Goal: Information Seeking & Learning: Learn about a topic

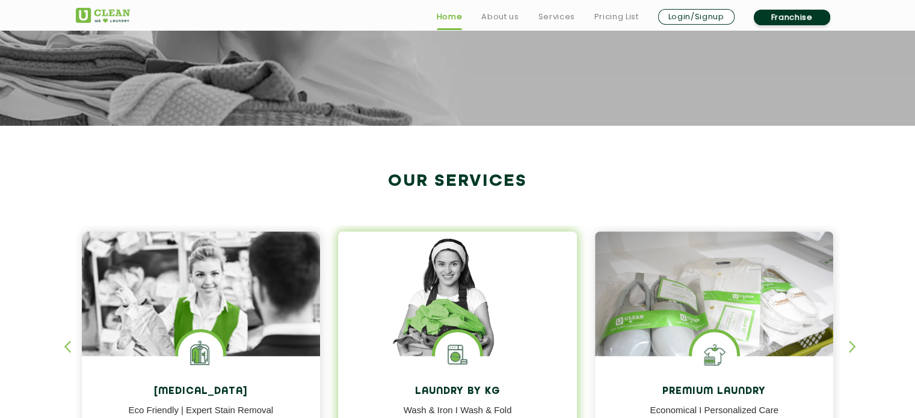
scroll to position [421, 0]
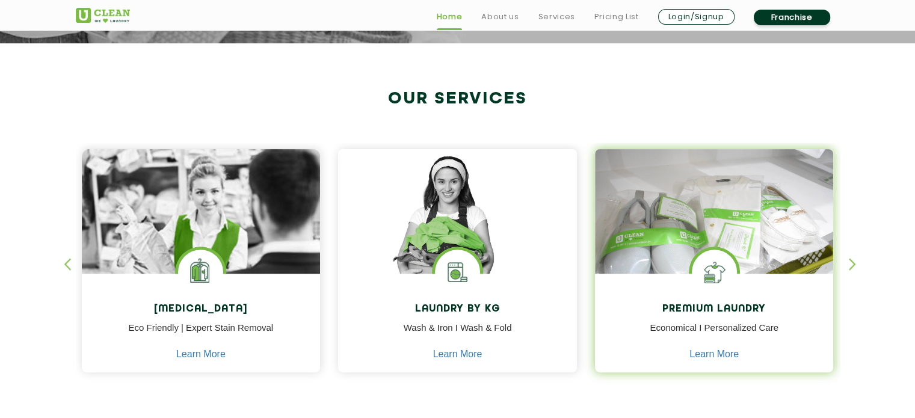
click at [788, 253] on img at bounding box center [714, 228] width 239 height 159
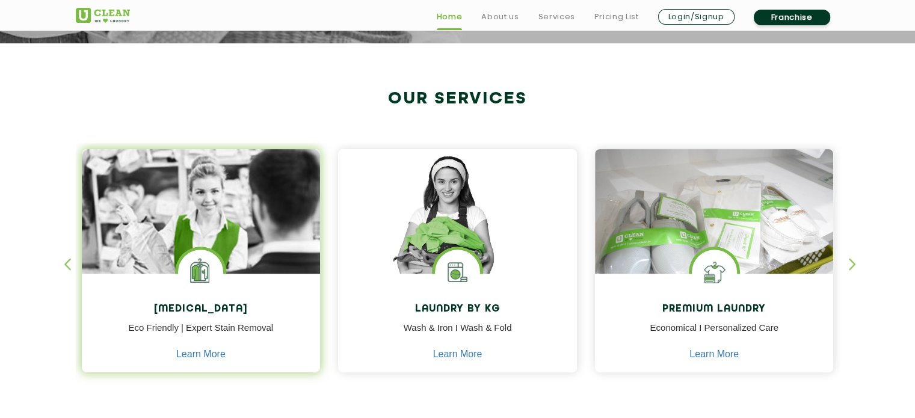
click at [245, 248] on img at bounding box center [201, 245] width 239 height 192
click at [200, 356] on link "Learn More" at bounding box center [200, 354] width 49 height 11
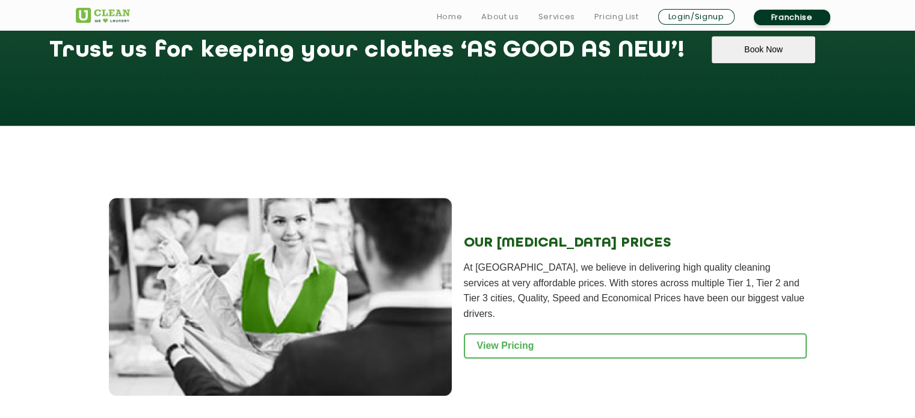
scroll to position [1563, 0]
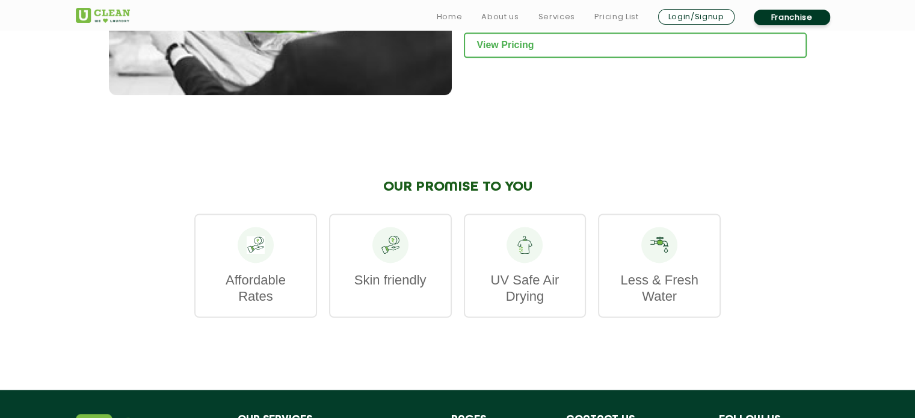
drag, startPoint x: 431, startPoint y: 274, endPoint x: 459, endPoint y: 273, distance: 28.3
click at [438, 274] on div "Skin friendly" at bounding box center [390, 265] width 123 height 104
click at [523, 256] on div "UV Safe Air Drying" at bounding box center [525, 265] width 123 height 104
click at [526, 248] on div at bounding box center [524, 245] width 36 height 36
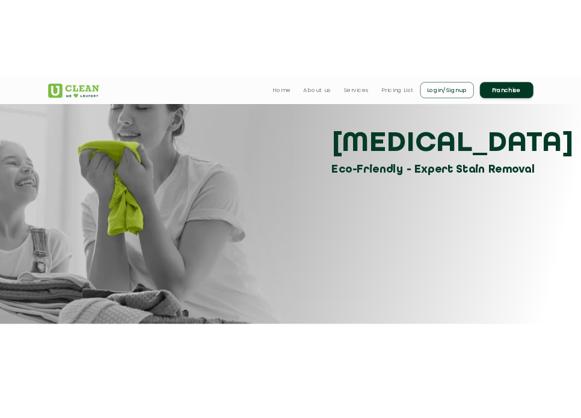
scroll to position [0, 0]
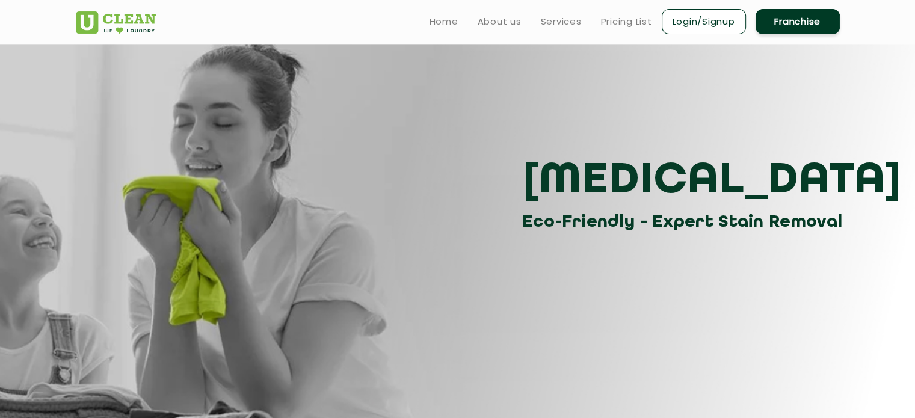
drag, startPoint x: 222, startPoint y: 187, endPoint x: 168, endPoint y: 242, distance: 76.5
click at [168, 242] on section "Dry Cleaning Eco-Friendly - Expert Stain Removal" at bounding box center [457, 253] width 915 height 421
drag, startPoint x: 175, startPoint y: 226, endPoint x: 658, endPoint y: 238, distance: 483.6
click at [658, 238] on section "Dry Cleaning Eco-Friendly - Expert Stain Removal" at bounding box center [457, 253] width 915 height 421
click at [604, 250] on section "Dry Cleaning Eco-Friendly - Expert Stain Removal" at bounding box center [457, 253] width 915 height 421
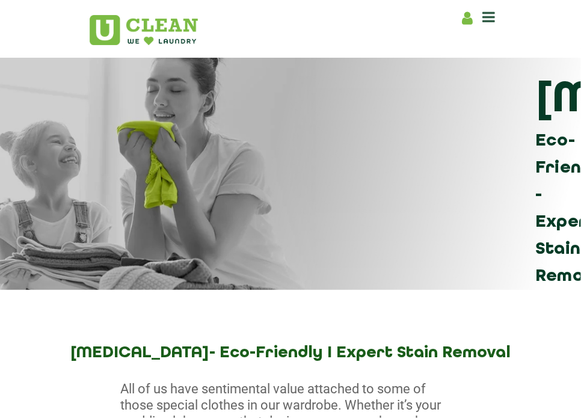
click at [265, 175] on div "Dry Cleaning Eco-Friendly - Expert Stain Removal" at bounding box center [290, 181] width 421 height 216
drag, startPoint x: 352, startPoint y: 244, endPoint x: 322, endPoint y: 231, distance: 32.8
click at [340, 237] on div "Dry Cleaning Eco-Friendly - Expert Stain Removal" at bounding box center [290, 181] width 421 height 216
click at [322, 232] on div "Dry Cleaning Eco-Friendly - Expert Stain Removal" at bounding box center [290, 181] width 421 height 216
click at [256, 223] on div "Dry Cleaning Eco-Friendly - Expert Stain Removal" at bounding box center [290, 181] width 421 height 216
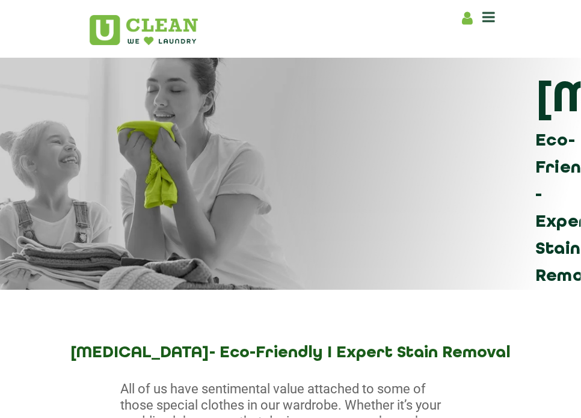
click at [264, 223] on div "Dry Cleaning Eco-Friendly - Expert Stain Removal" at bounding box center [290, 181] width 421 height 216
click at [265, 222] on div "Dry Cleaning Eco-Friendly - Expert Stain Removal" at bounding box center [290, 181] width 421 height 216
click at [535, 127] on h3 "[MEDICAL_DATA]" at bounding box center [535, 100] width 0 height 54
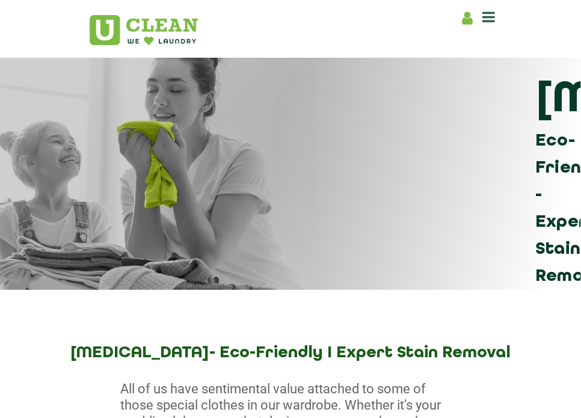
click at [192, 156] on div "Dry Cleaning Eco-Friendly - Expert Stain Removal" at bounding box center [290, 181] width 421 height 216
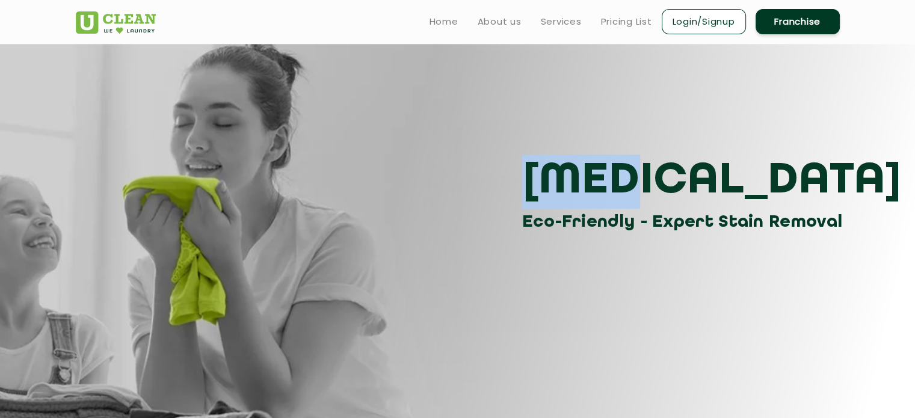
drag, startPoint x: 127, startPoint y: 168, endPoint x: 143, endPoint y: 17, distance: 151.7
drag, startPoint x: 143, startPoint y: 17, endPoint x: 118, endPoint y: 117, distance: 103.4
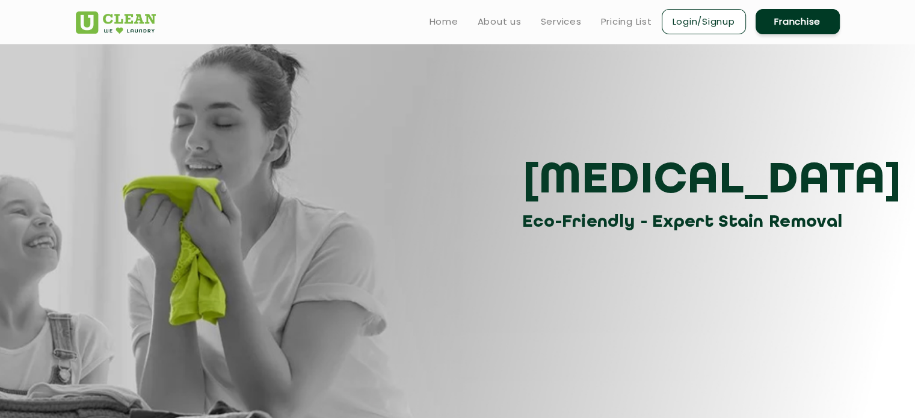
drag, startPoint x: 118, startPoint y: 117, endPoint x: 356, endPoint y: 247, distance: 271.2
click at [356, 247] on section "Dry Cleaning Eco-Friendly - Expert Stain Removal" at bounding box center [457, 253] width 915 height 421
drag, startPoint x: 152, startPoint y: 173, endPoint x: 91, endPoint y: 153, distance: 64.3
drag, startPoint x: 91, startPoint y: 153, endPoint x: 262, endPoint y: 120, distance: 174.1
drag, startPoint x: 262, startPoint y: 120, endPoint x: 154, endPoint y: 194, distance: 130.9
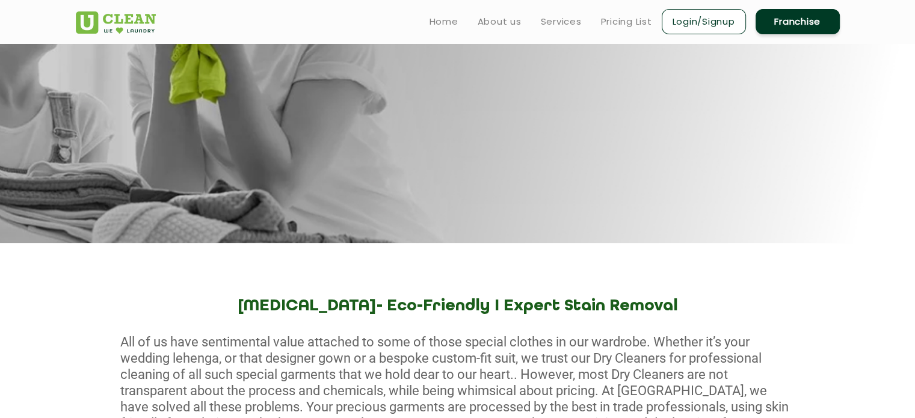
scroll to position [60, 0]
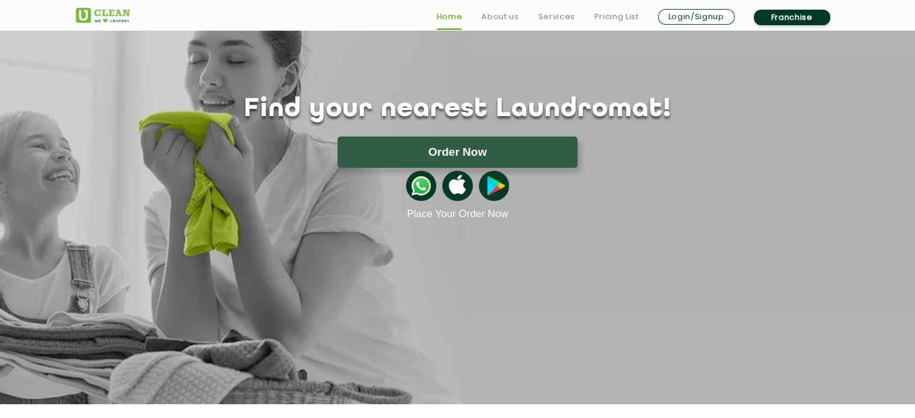
scroll to position [421, 0]
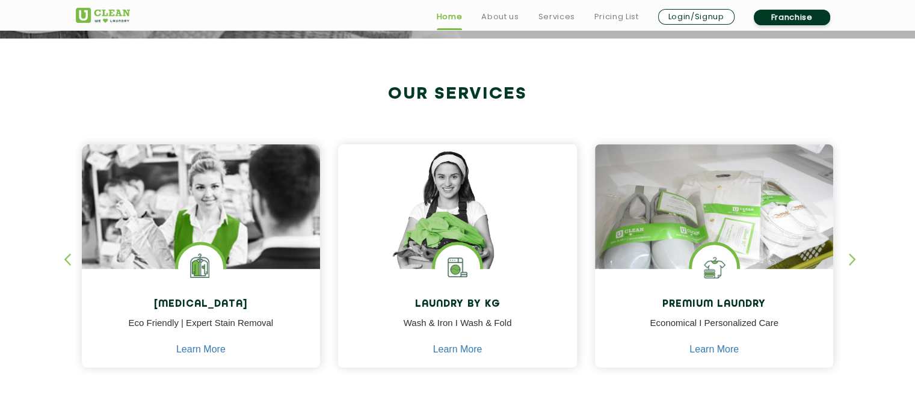
scroll to position [481, 0]
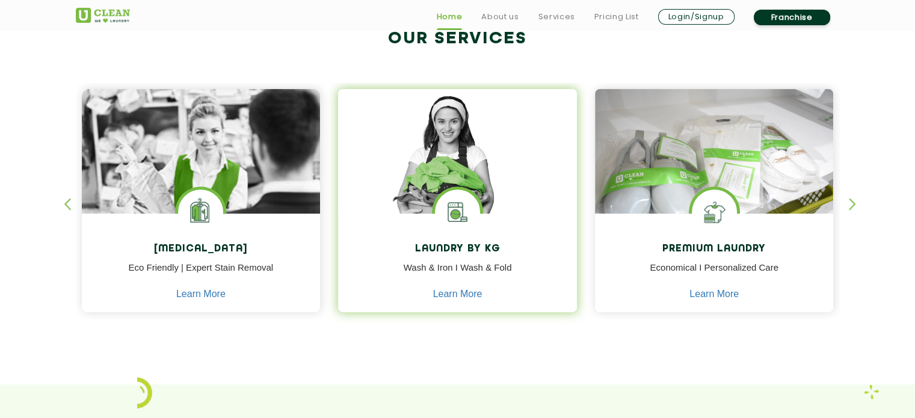
drag, startPoint x: 0, startPoint y: 0, endPoint x: 455, endPoint y: 191, distance: 493.5
click at [455, 191] on img at bounding box center [457, 211] width 45 height 45
click at [467, 295] on link "Learn More" at bounding box center [457, 294] width 49 height 11
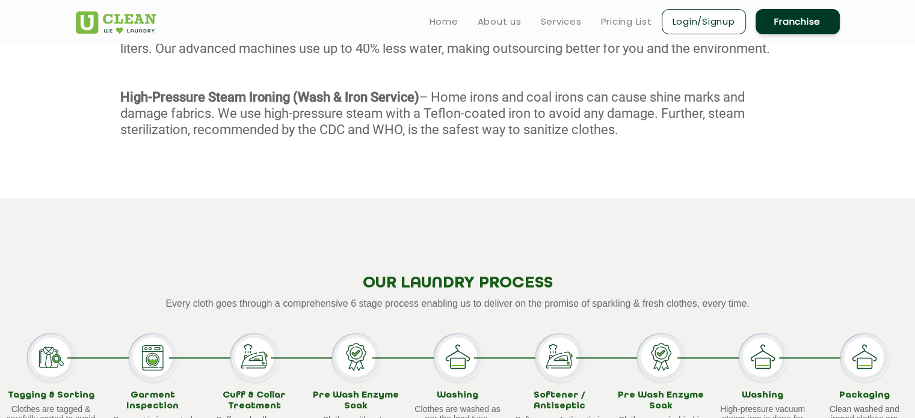
scroll to position [868, 0]
click at [510, 26] on link "About us" at bounding box center [499, 21] width 44 height 14
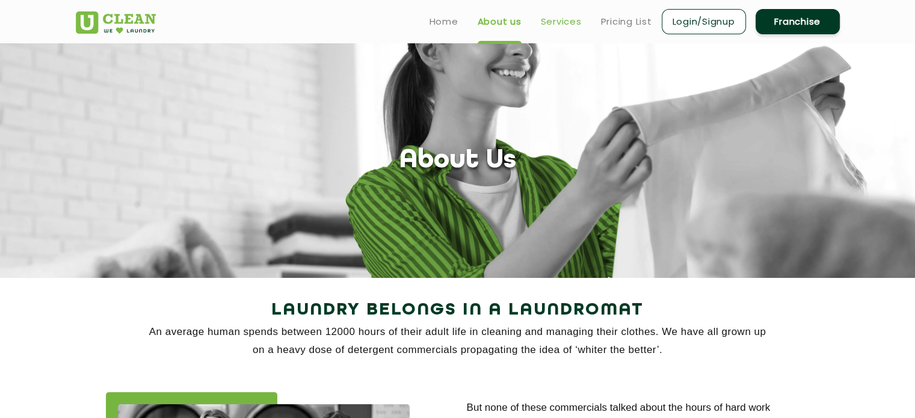
click at [556, 21] on link "Services" at bounding box center [561, 21] width 41 height 14
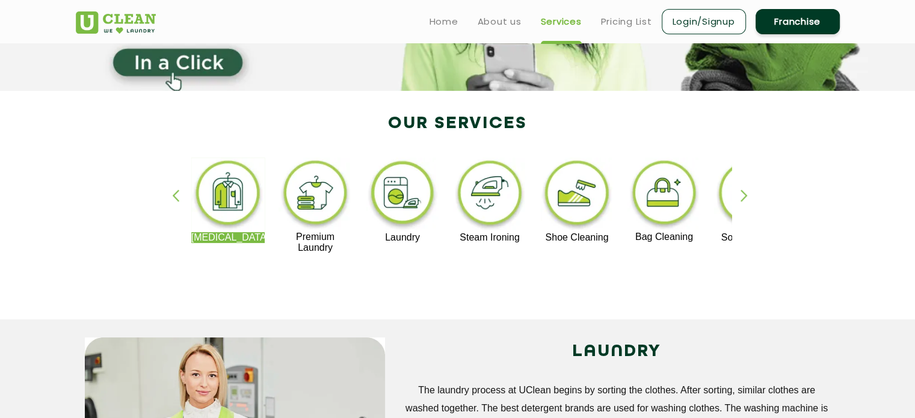
scroll to position [120, 0]
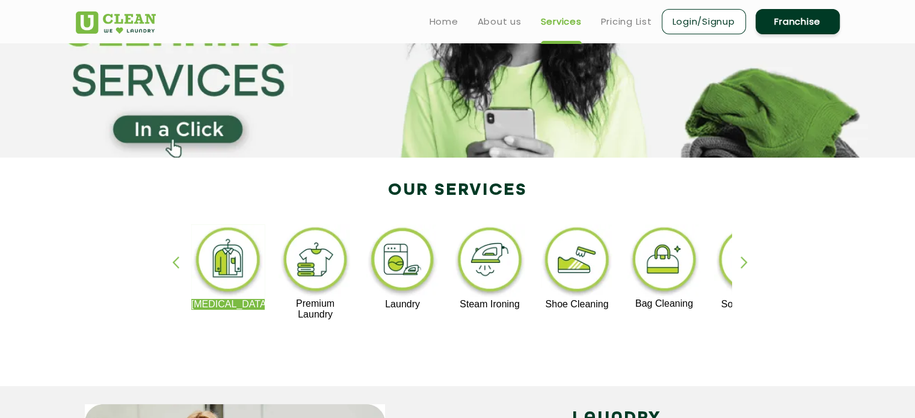
click at [486, 29] on ul "Home About us Services Pricing List Login/Signup Franchise" at bounding box center [630, 21] width 420 height 28
click at [491, 21] on link "About us" at bounding box center [499, 21] width 44 height 14
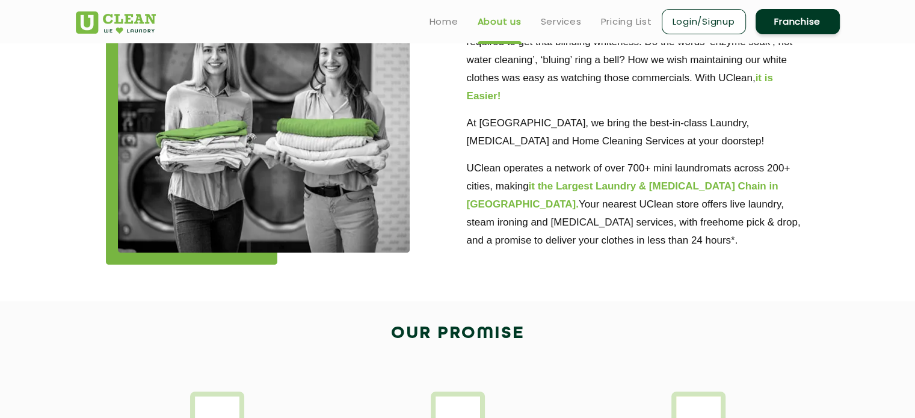
scroll to position [120, 0]
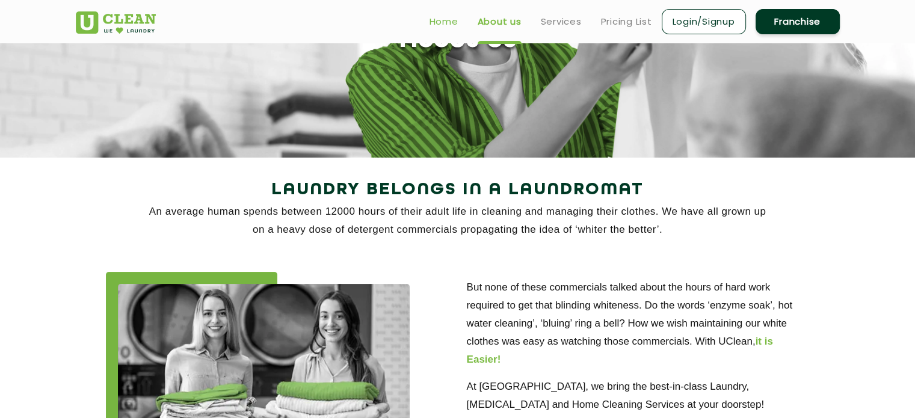
click at [447, 23] on link "Home" at bounding box center [443, 21] width 29 height 14
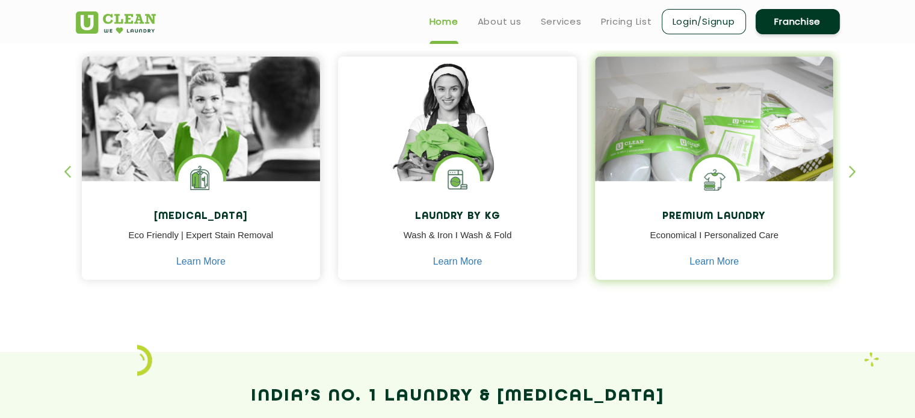
scroll to position [481, 0]
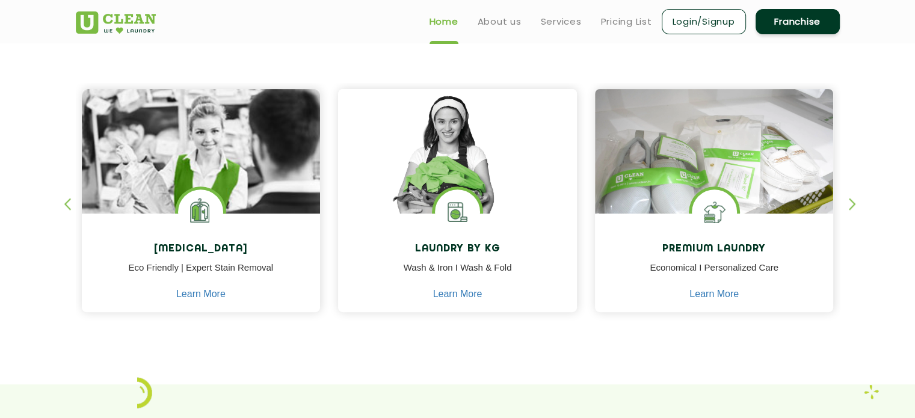
click at [851, 200] on div "button" at bounding box center [857, 214] width 18 height 33
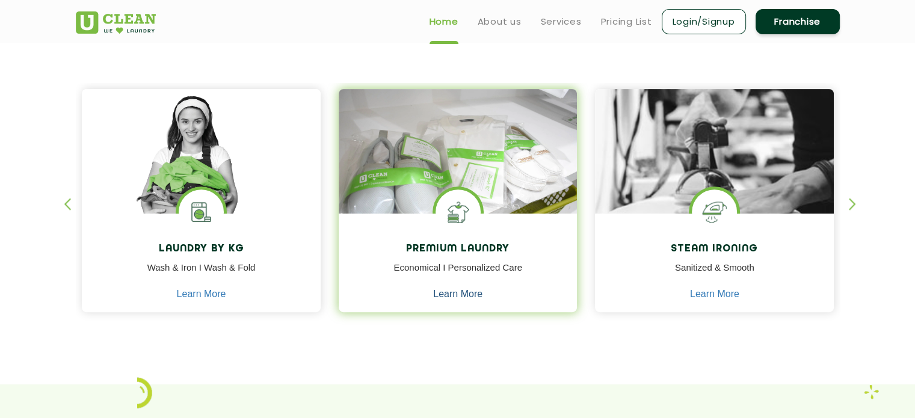
click at [452, 293] on link "Learn More" at bounding box center [457, 294] width 49 height 11
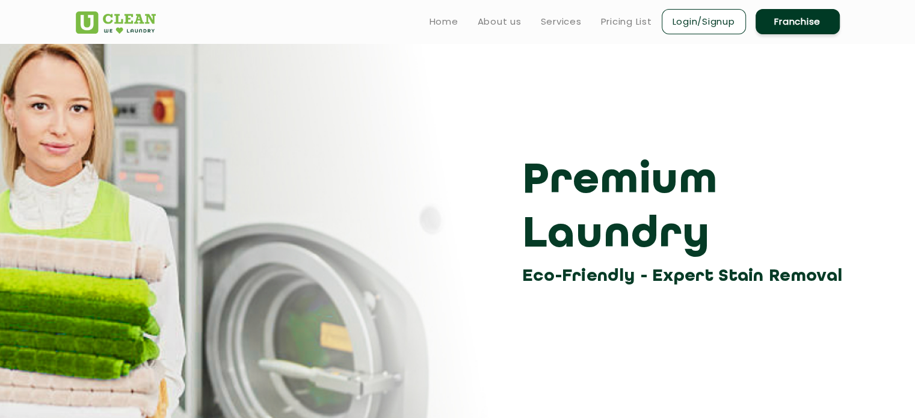
scroll to position [481, 0]
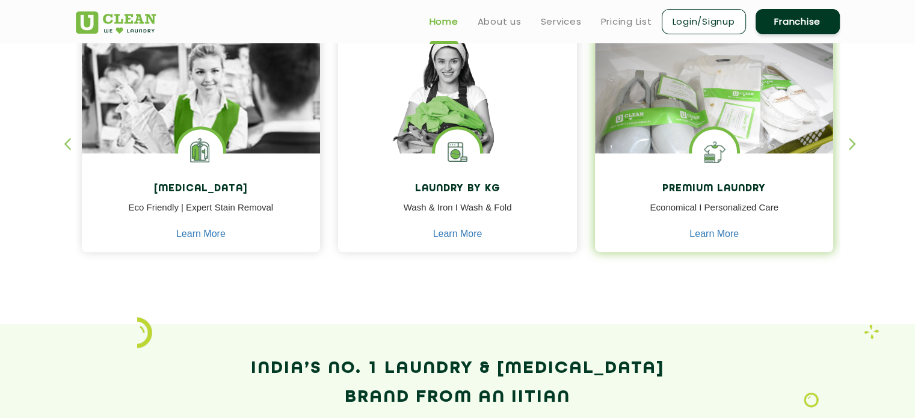
scroll to position [481, 0]
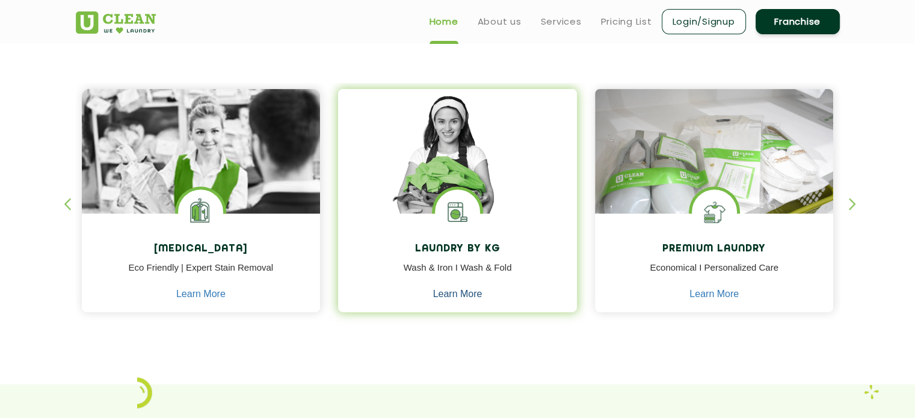
click at [442, 294] on link "Learn More" at bounding box center [457, 294] width 49 height 11
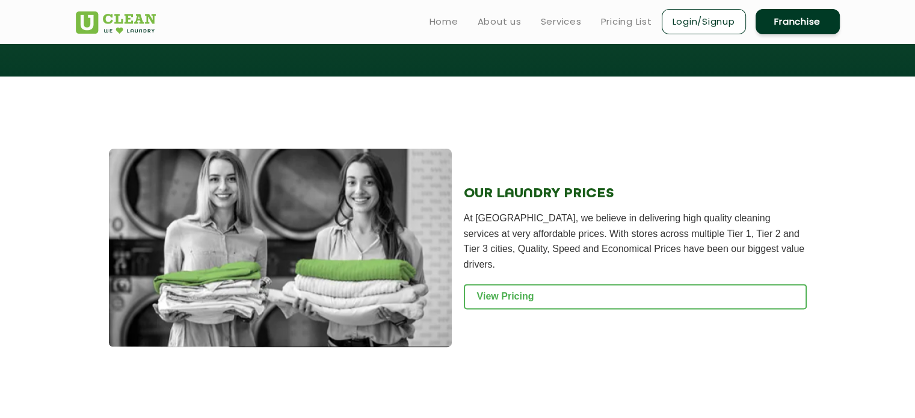
scroll to position [1503, 0]
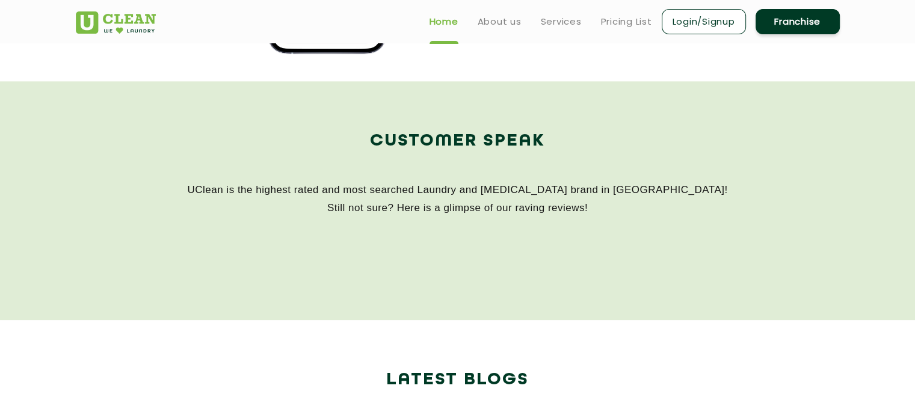
scroll to position [481, 0]
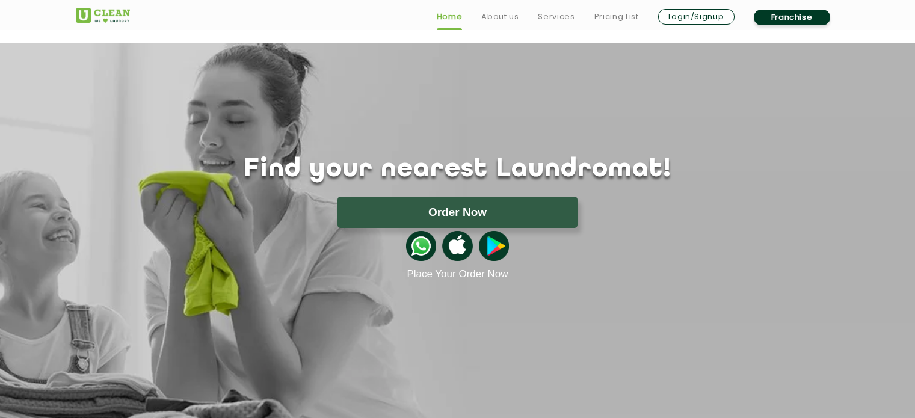
scroll to position [601, 0]
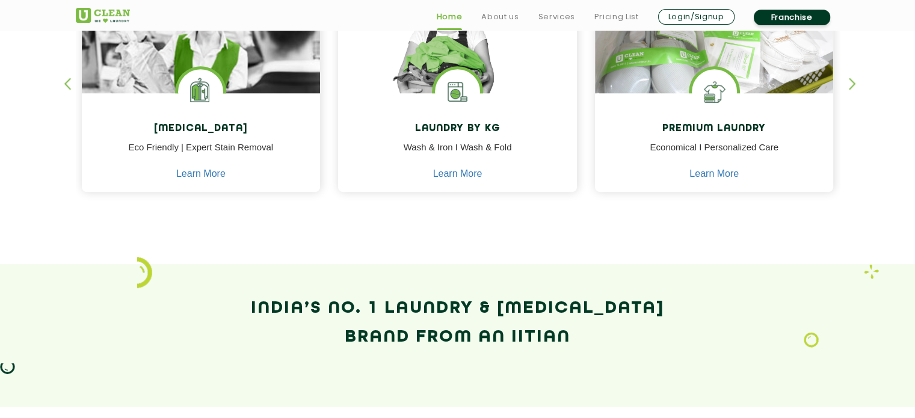
click at [852, 88] on div "button" at bounding box center [857, 94] width 18 height 33
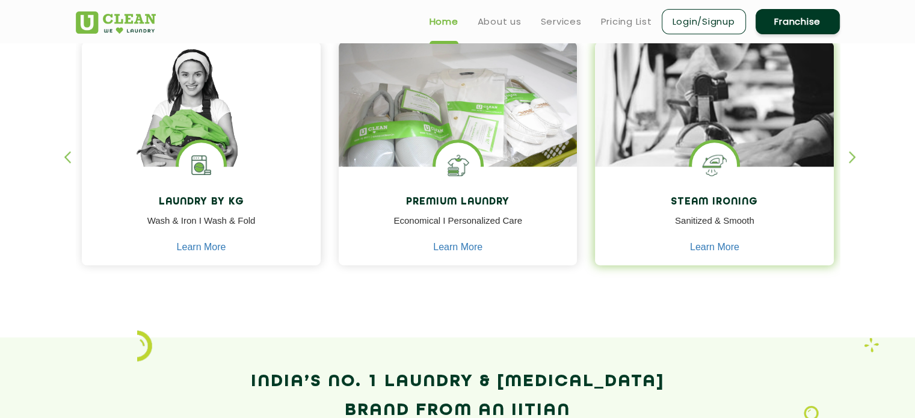
scroll to position [481, 0]
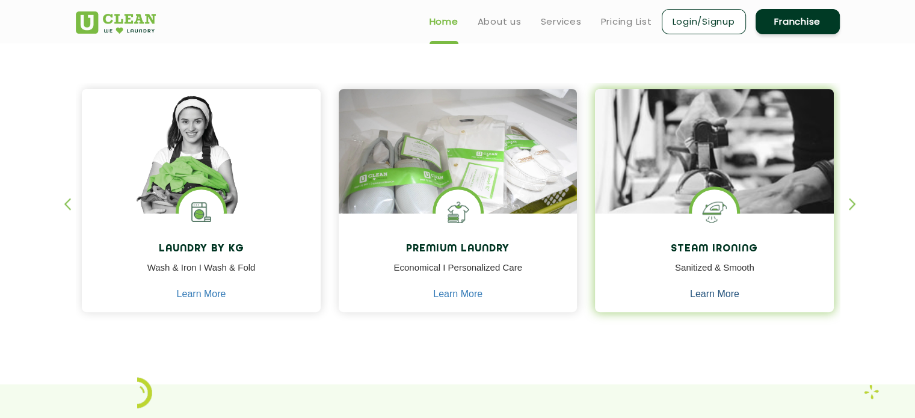
click at [729, 292] on link "Learn More" at bounding box center [714, 294] width 49 height 11
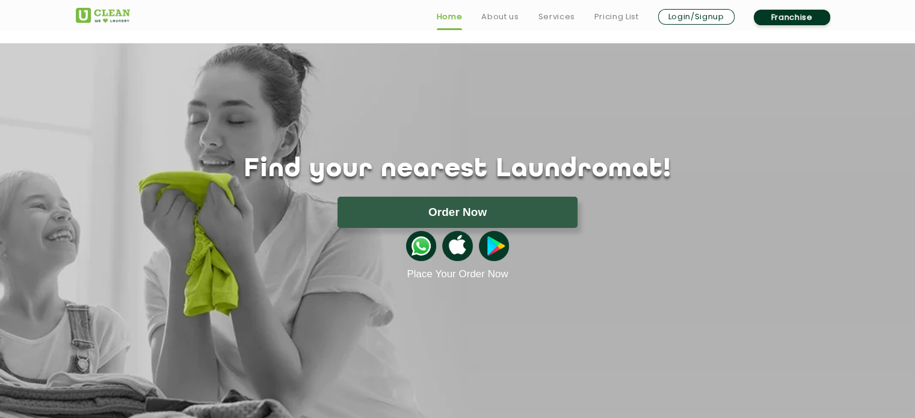
scroll to position [481, 0]
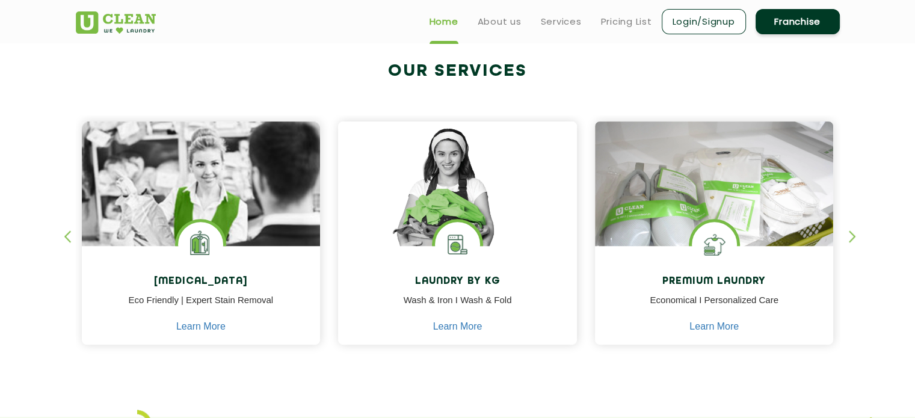
scroll to position [421, 0]
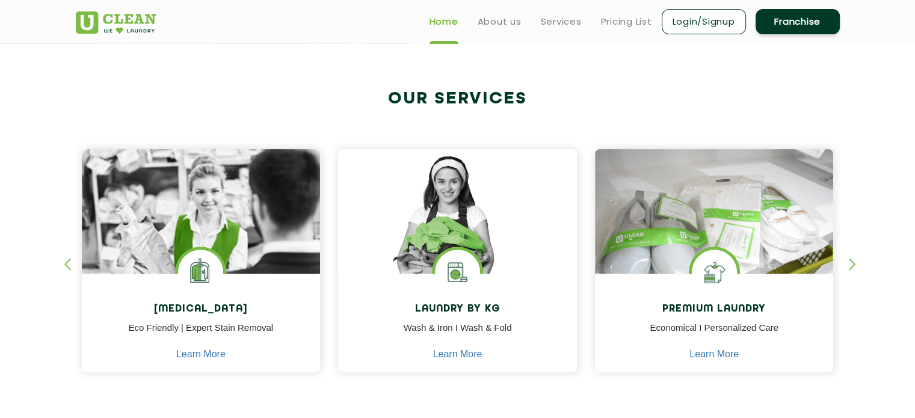
click at [851, 262] on div "button" at bounding box center [857, 274] width 18 height 33
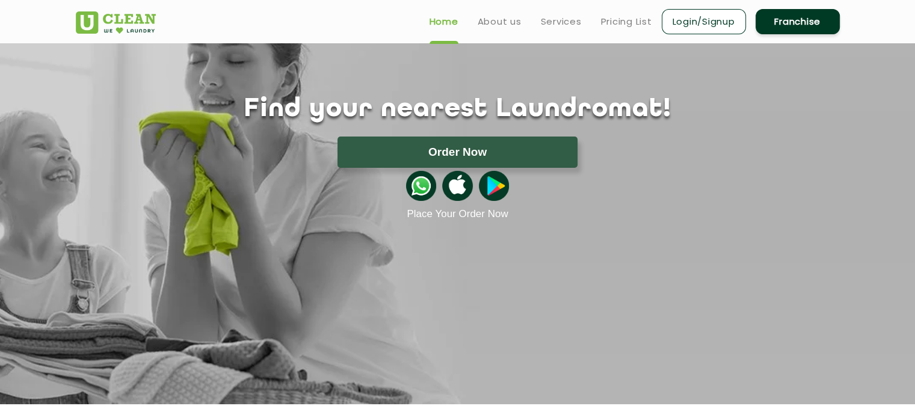
scroll to position [0, 0]
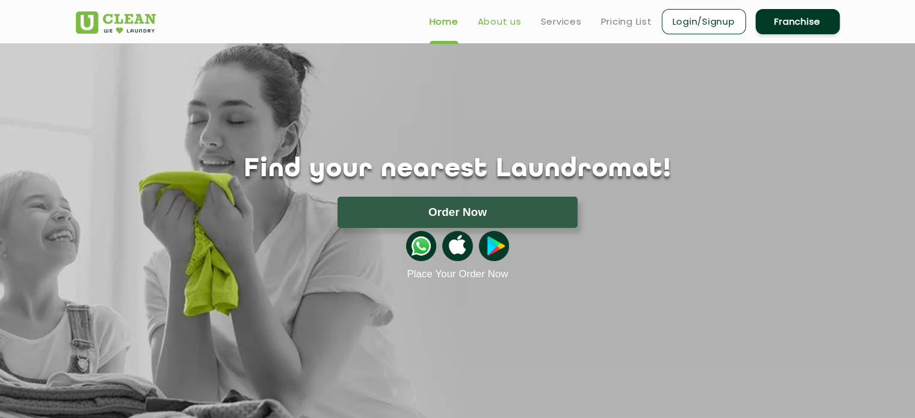
click at [502, 15] on link "About us" at bounding box center [499, 21] width 44 height 14
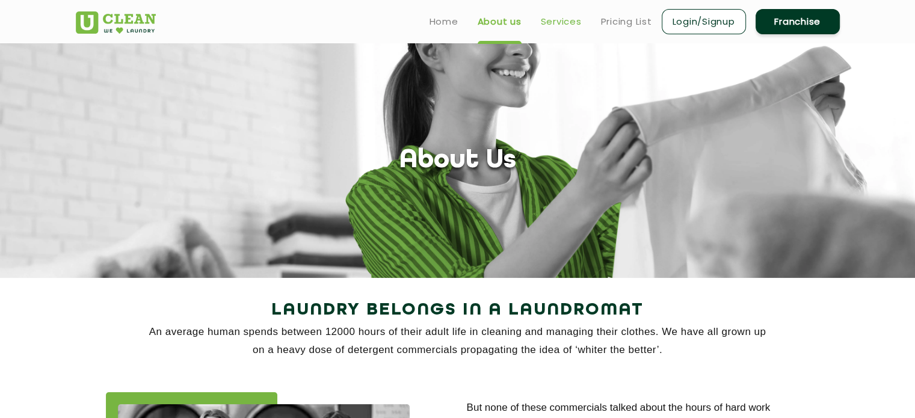
click at [544, 24] on link "Services" at bounding box center [561, 21] width 41 height 14
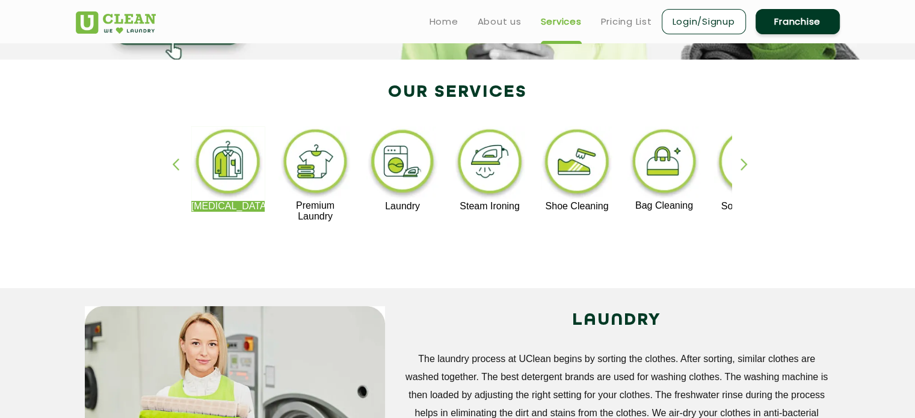
scroll to position [241, 0]
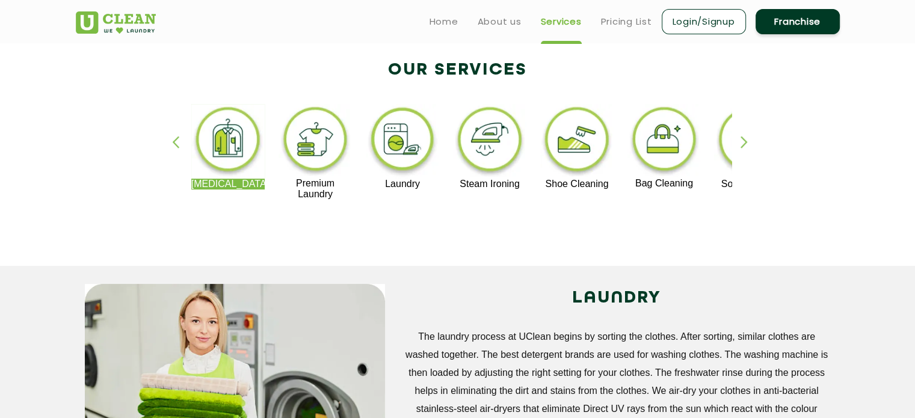
click at [487, 139] on img at bounding box center [490, 141] width 74 height 75
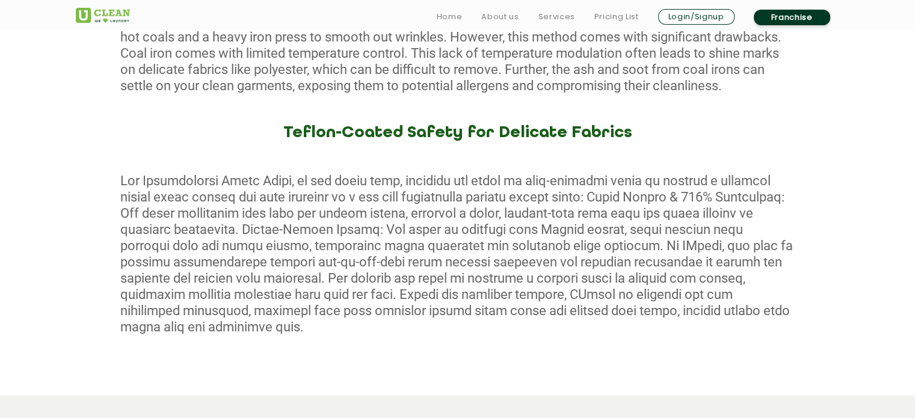
scroll to position [782, 0]
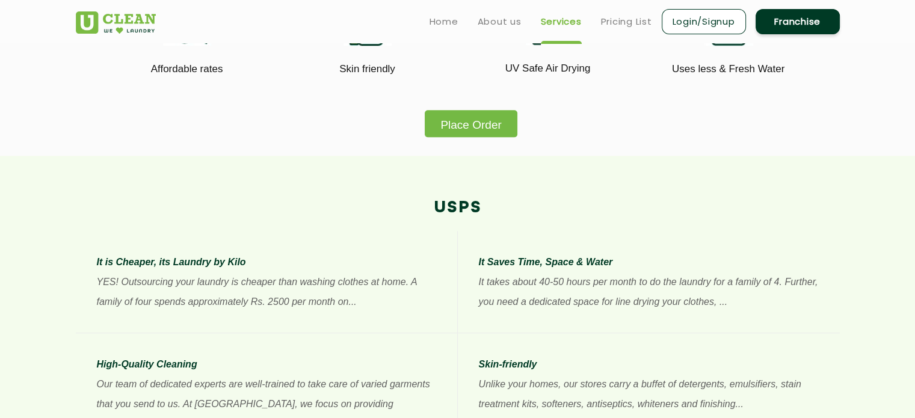
scroll to position [241, 0]
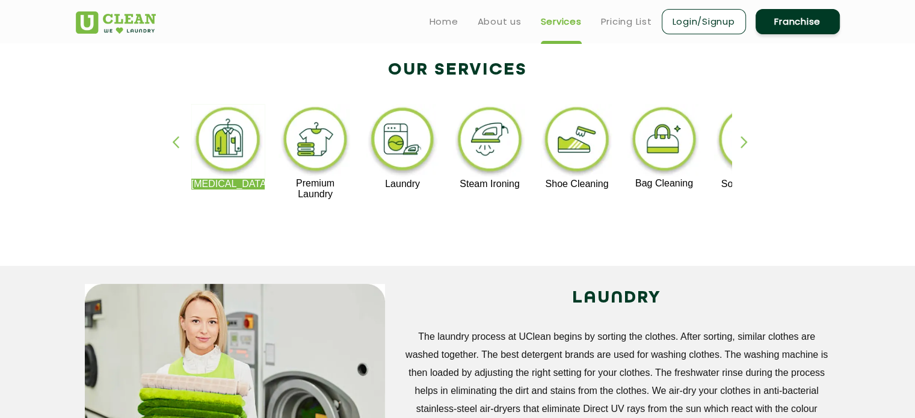
click at [586, 153] on img at bounding box center [577, 141] width 74 height 75
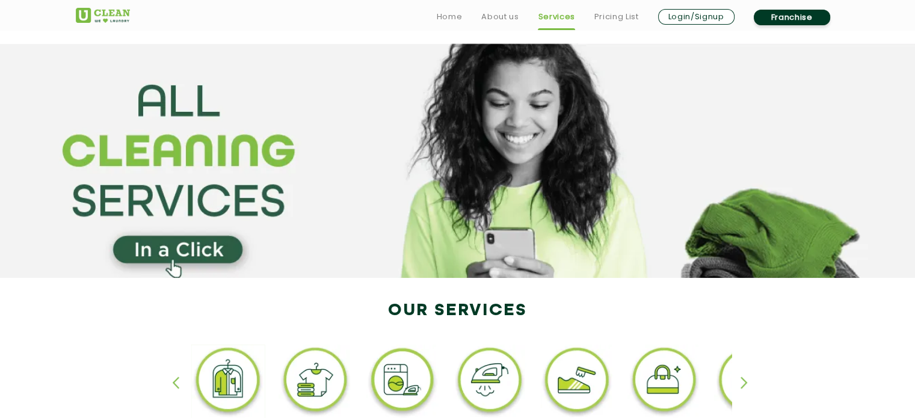
scroll to position [241, 0]
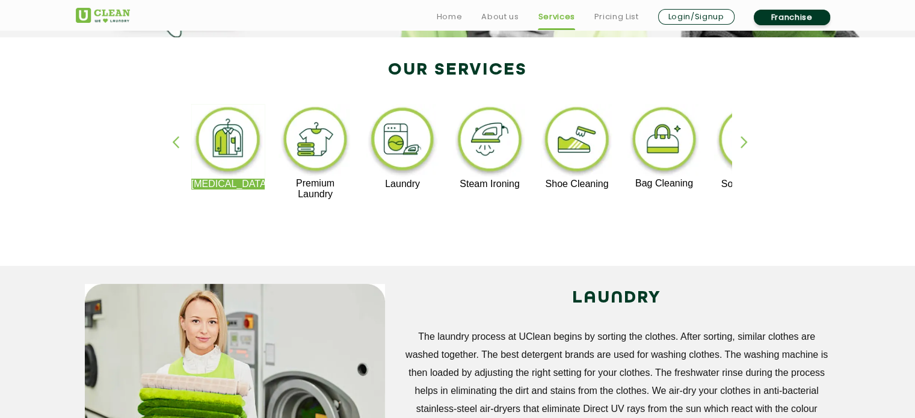
click at [747, 145] on div "button" at bounding box center [749, 152] width 18 height 33
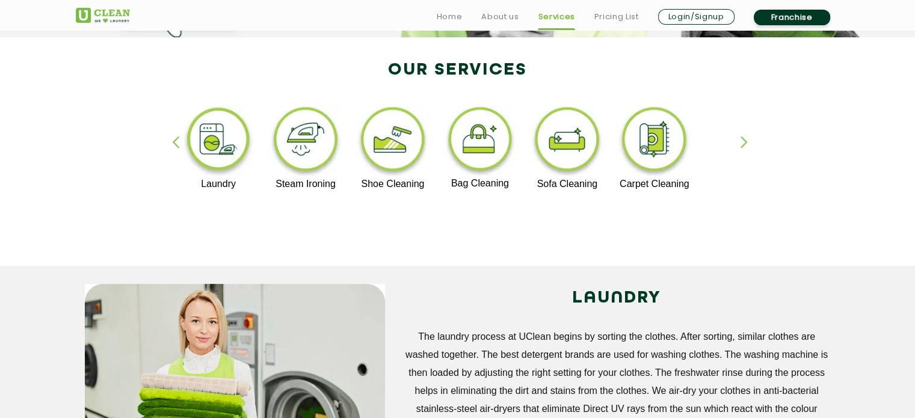
click at [745, 145] on div "button" at bounding box center [749, 152] width 18 height 33
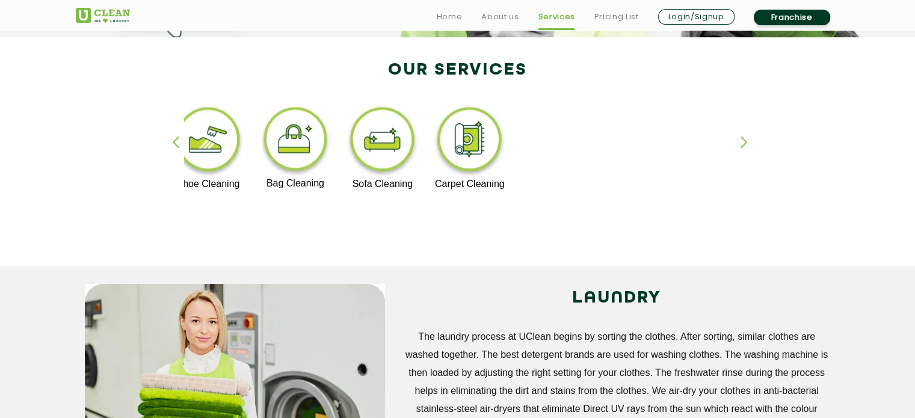
click at [172, 142] on div "button" at bounding box center [181, 152] width 18 height 33
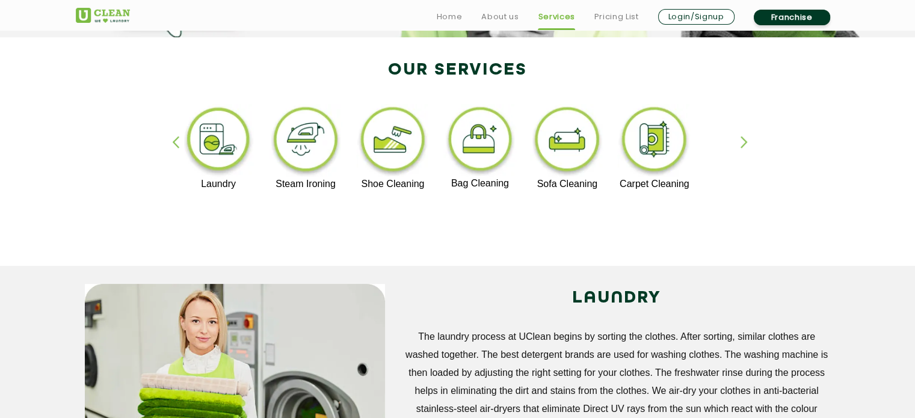
click at [173, 142] on div "button" at bounding box center [181, 152] width 18 height 33
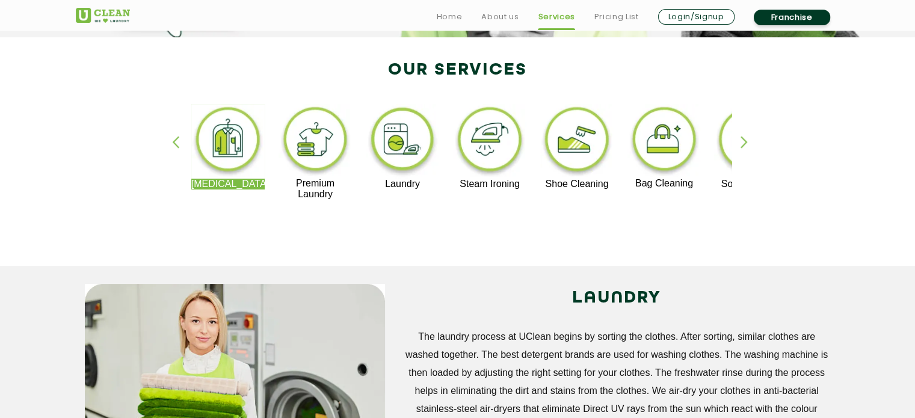
click at [387, 141] on img at bounding box center [403, 141] width 74 height 75
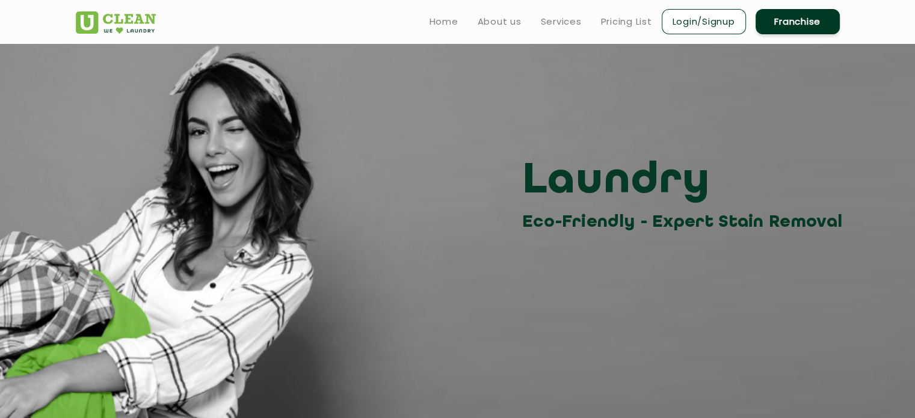
click at [265, 284] on section "Laundry Eco-Friendly - Expert Stain Removal" at bounding box center [457, 253] width 915 height 421
